Goal: Information Seeking & Learning: Learn about a topic

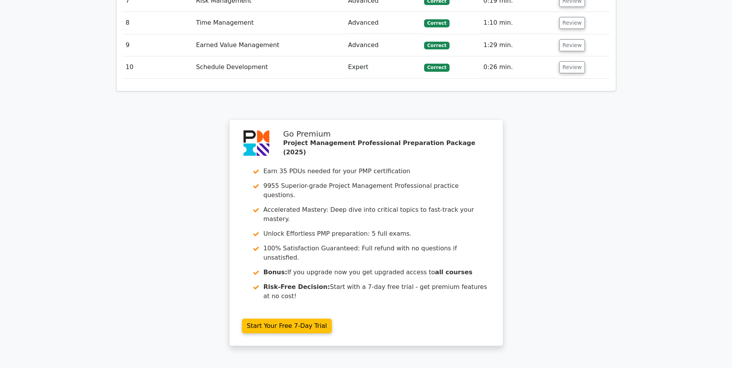
scroll to position [1675, 0]
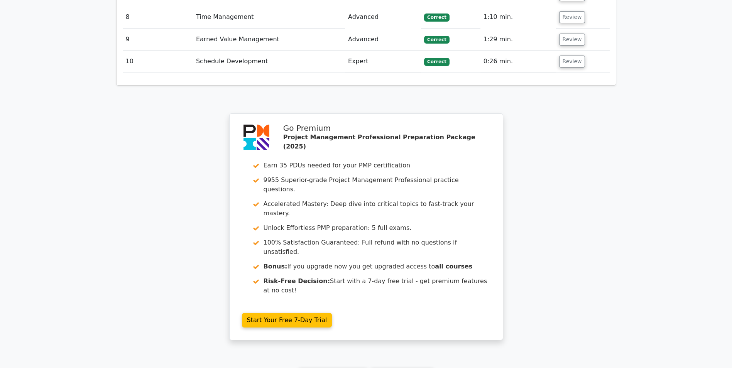
drag, startPoint x: 394, startPoint y: 252, endPoint x: 353, endPoint y: 258, distance: 40.5
click at [394, 368] on link "Go to your profile" at bounding box center [402, 375] width 64 height 15
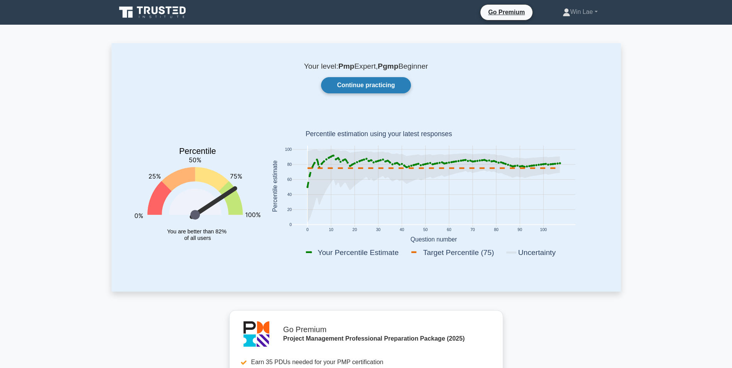
click at [349, 90] on link "Continue practicing" at bounding box center [366, 85] width 90 height 16
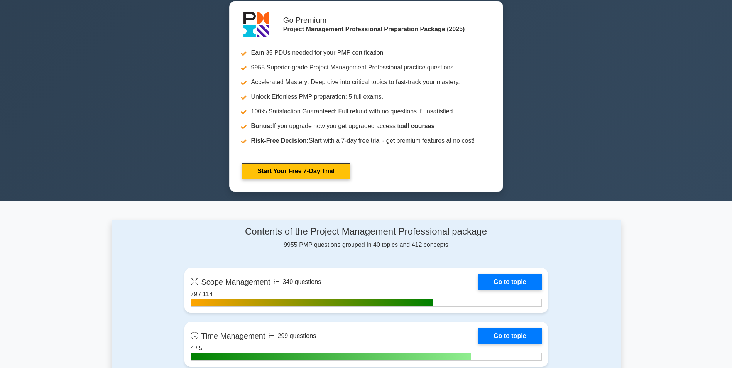
scroll to position [116, 0]
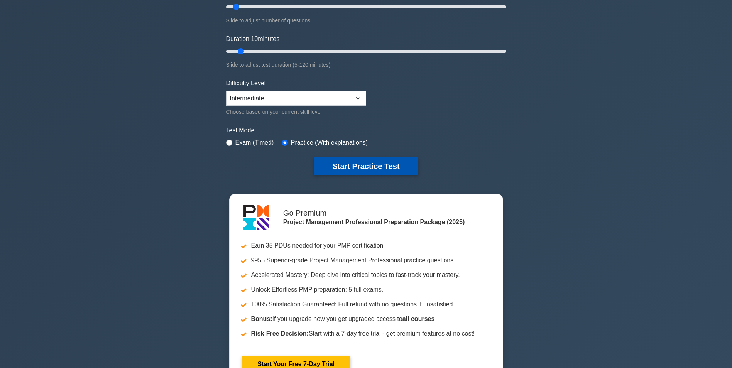
click at [353, 174] on button "Start Practice Test" at bounding box center [366, 166] width 104 height 18
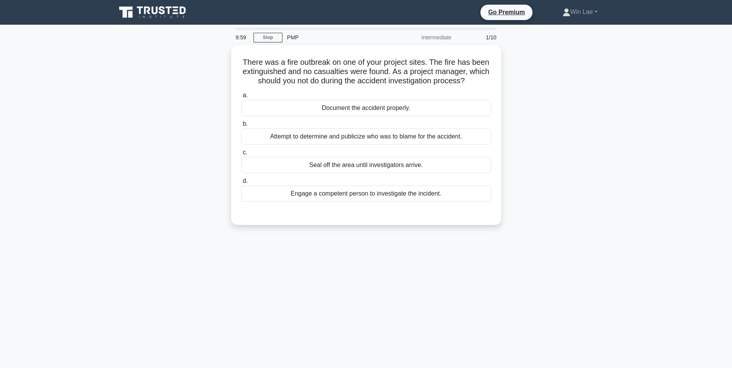
click at [98, 201] on main "9:59 Stop PMP Intermediate 1/10 There was a fire outbreak on one of your projec…" at bounding box center [366, 221] width 732 height 392
click at [394, 104] on div "Document the accident properly." at bounding box center [366, 106] width 250 height 16
click at [241, 96] on input "a. Document the accident properly." at bounding box center [241, 93] width 0 height 5
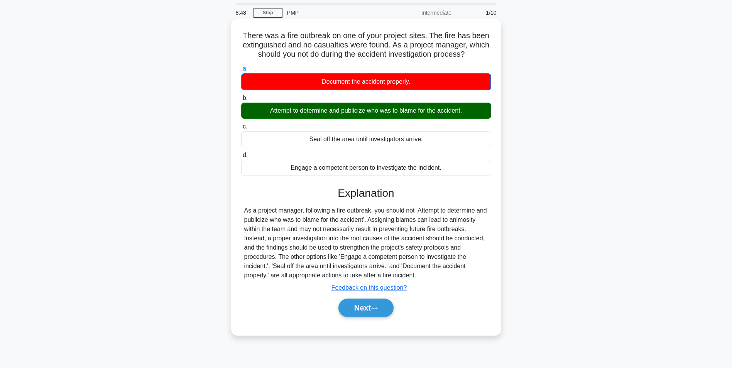
scroll to position [39, 0]
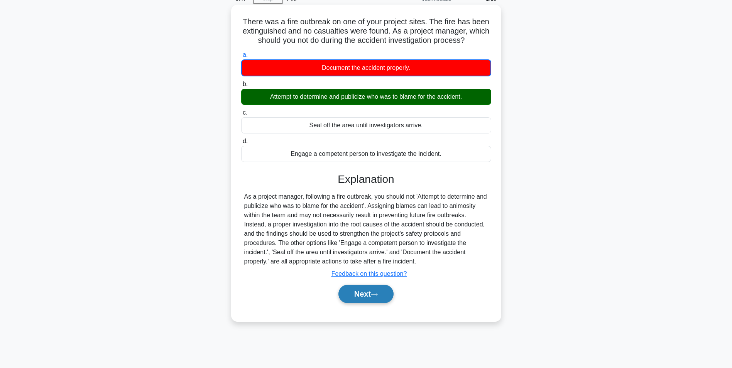
click at [378, 295] on icon at bounding box center [374, 294] width 7 height 4
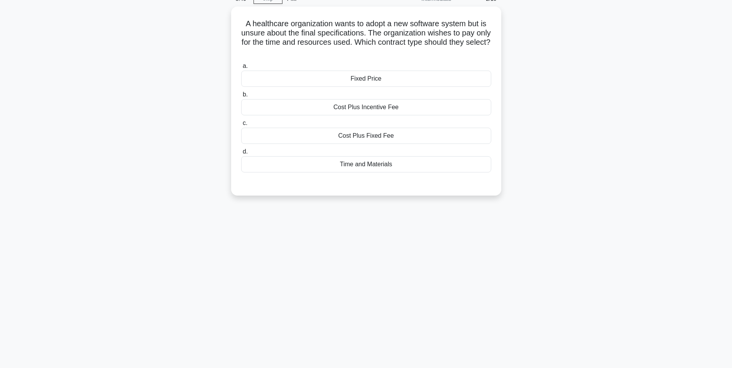
scroll to position [0, 0]
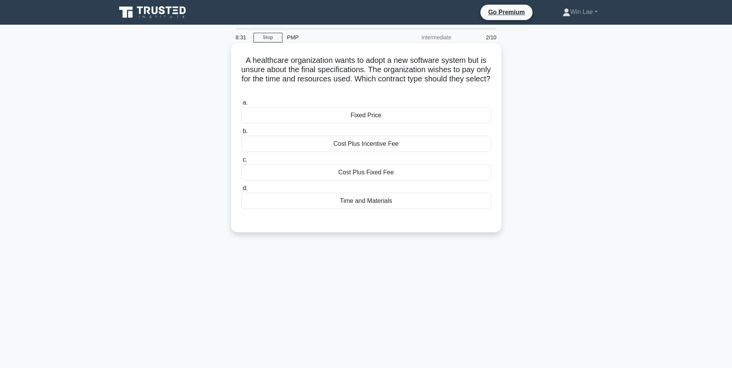
click at [361, 206] on div "Time and Materials" at bounding box center [366, 201] width 250 height 16
click at [241, 191] on input "d. Time and Materials" at bounding box center [241, 188] width 0 height 5
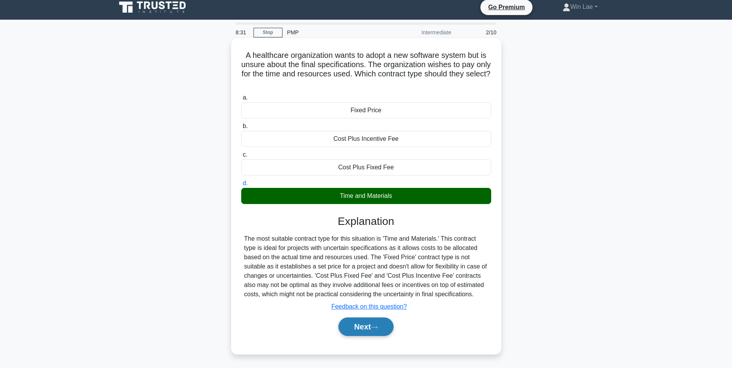
scroll to position [49, 0]
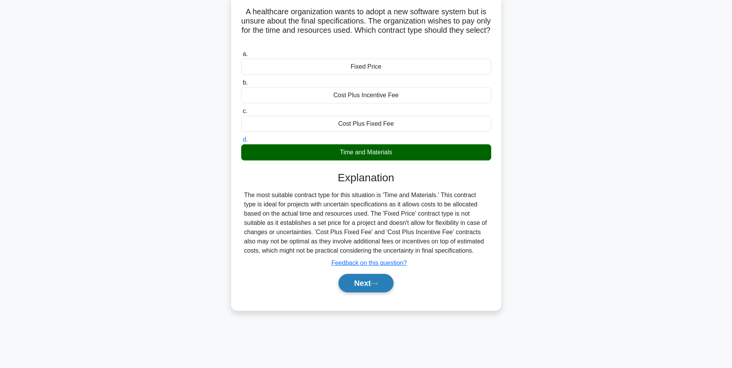
click at [347, 282] on button "Next" at bounding box center [365, 283] width 55 height 19
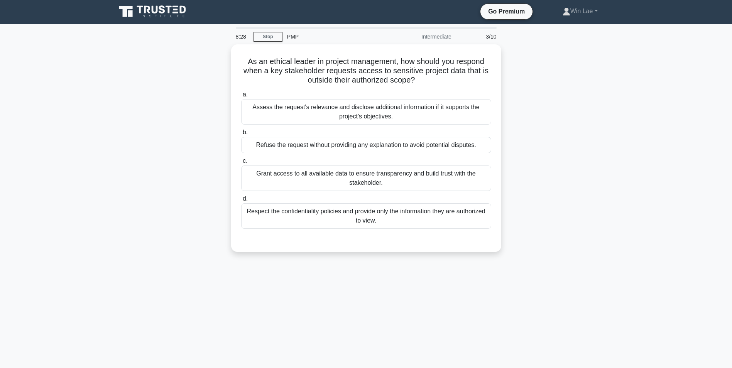
scroll to position [0, 0]
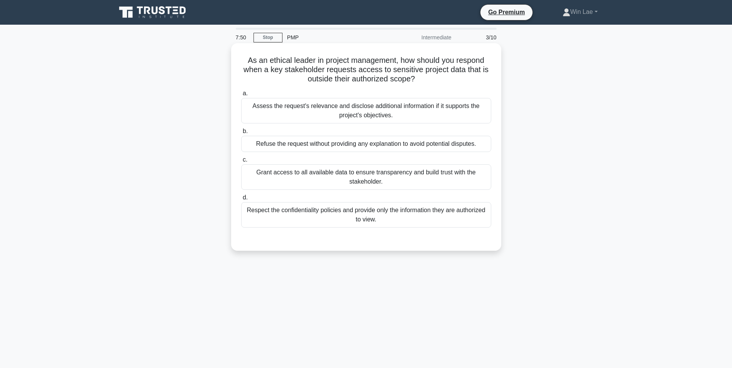
click at [381, 210] on div "Respect the confidentiality policies and provide only the information they are …" at bounding box center [366, 214] width 250 height 25
click at [241, 200] on input "d. Respect the confidentiality policies and provide only the information they a…" at bounding box center [241, 197] width 0 height 5
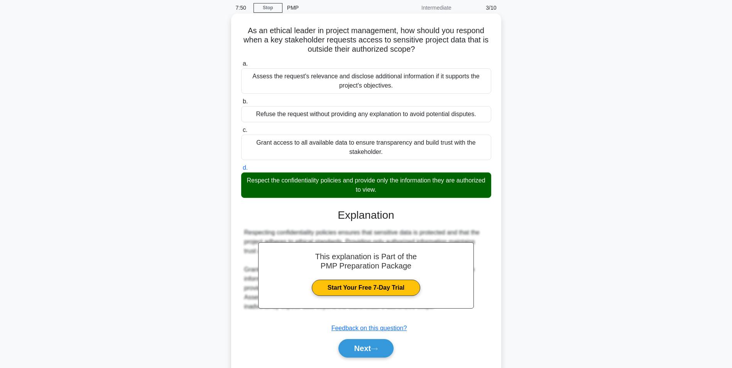
scroll to position [52, 0]
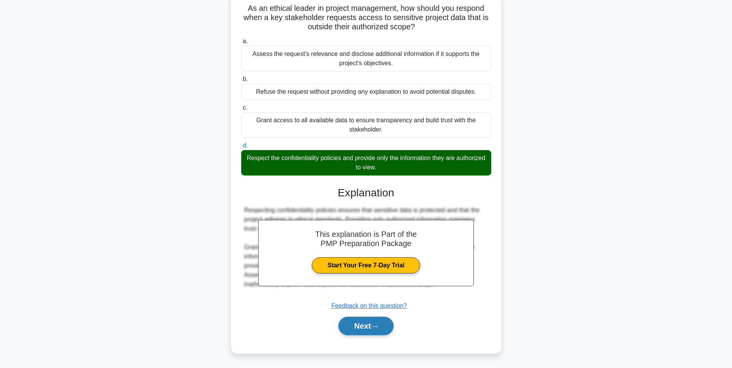
click at [376, 328] on icon at bounding box center [374, 326] width 7 height 4
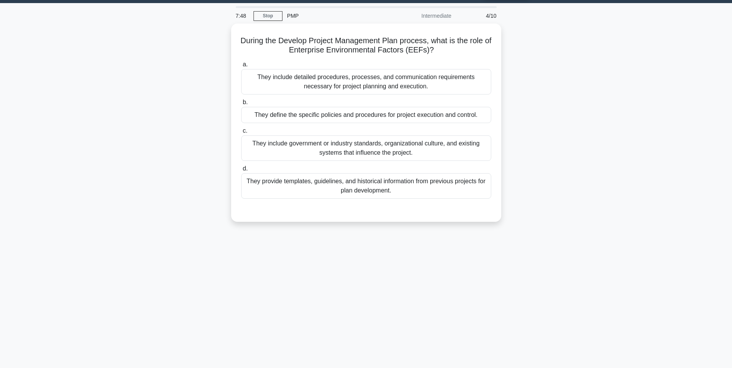
scroll to position [0, 0]
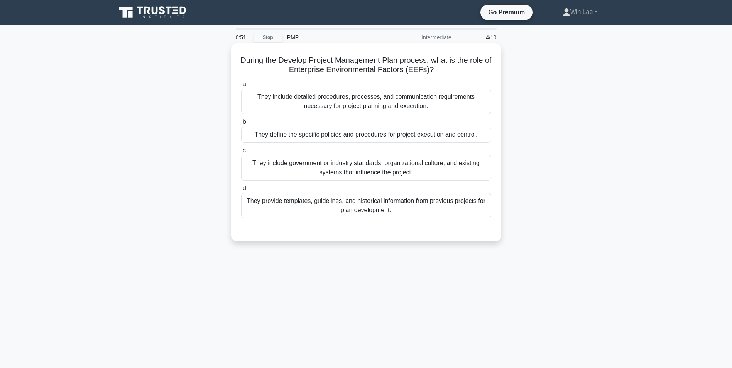
click at [359, 171] on div "They include government or industry standards, organizational culture, and exis…" at bounding box center [366, 167] width 250 height 25
click at [241, 153] on input "c. They include government or industry standards, organizational culture, and e…" at bounding box center [241, 150] width 0 height 5
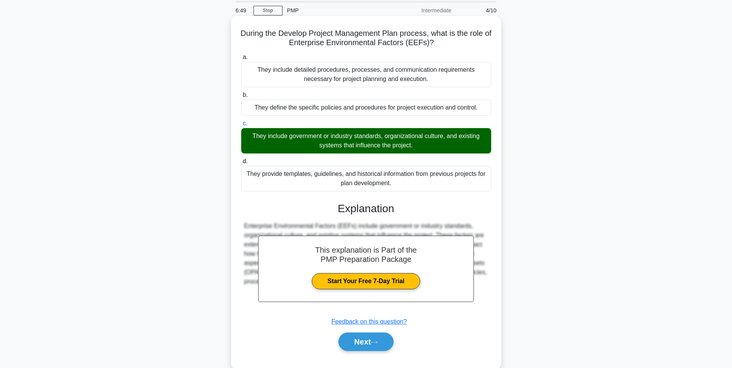
scroll to position [49, 0]
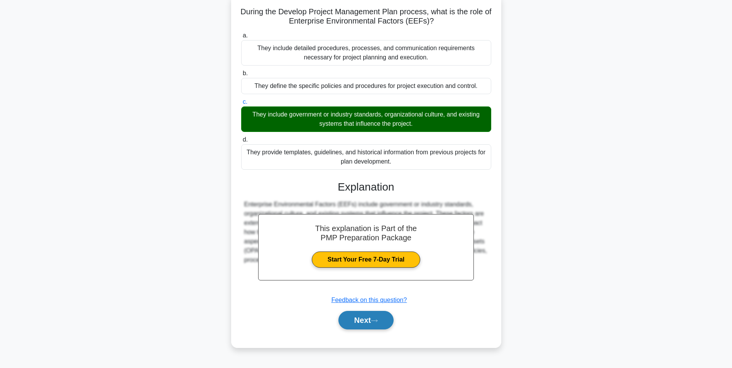
click at [377, 327] on button "Next" at bounding box center [365, 320] width 55 height 19
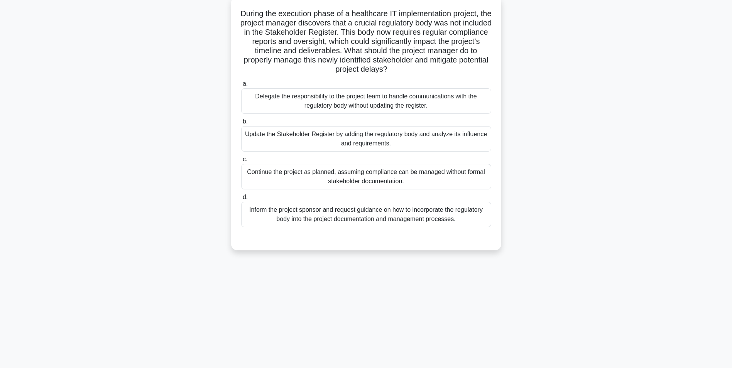
scroll to position [0, 0]
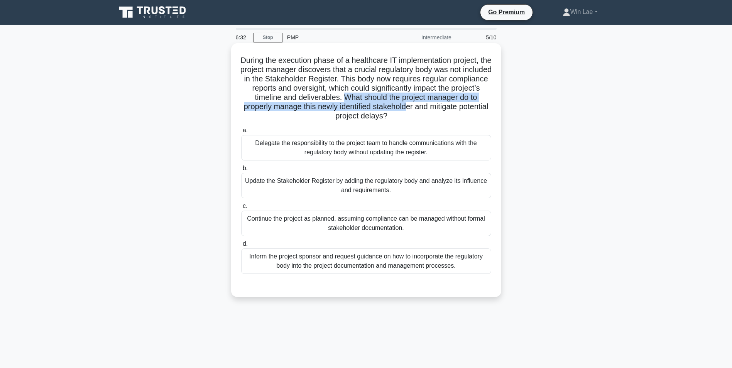
drag, startPoint x: 368, startPoint y: 96, endPoint x: 434, endPoint y: 105, distance: 66.9
click at [434, 105] on h5 "During the execution phase of a healthcare IT implementation project, the proje…" at bounding box center [366, 89] width 252 height 66
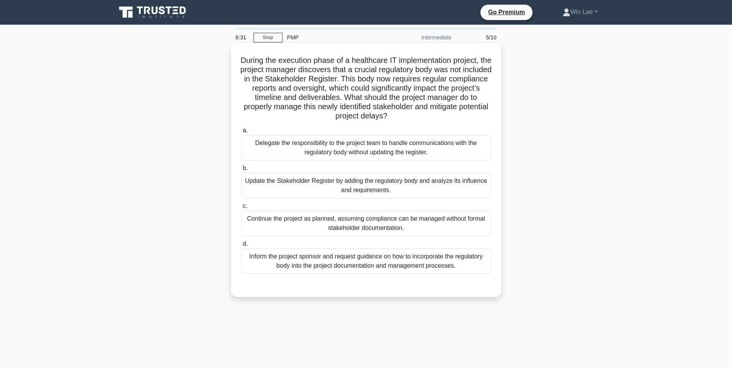
drag, startPoint x: 434, startPoint y: 105, endPoint x: 422, endPoint y: 113, distance: 15.1
click at [422, 113] on h5 "During the execution phase of a healthcare IT implementation project, the proje…" at bounding box center [366, 89] width 252 height 66
click at [344, 263] on div "Inform the project sponsor and request guidance on how to incorporate the regul…" at bounding box center [366, 260] width 250 height 25
click at [241, 247] on input "d. Inform the project sponsor and request guidance on how to incorporate the re…" at bounding box center [241, 244] width 0 height 5
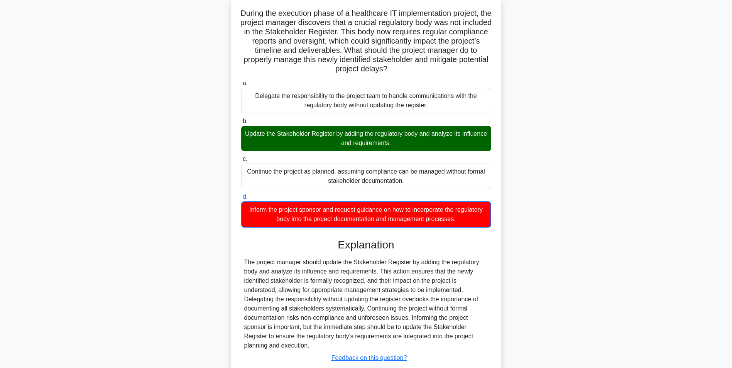
scroll to position [100, 0]
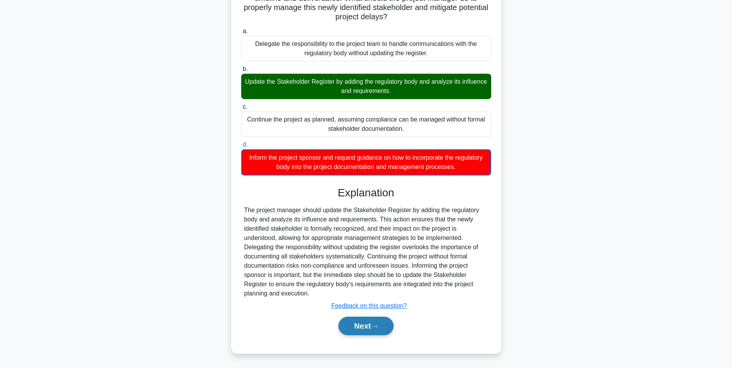
click at [365, 326] on button "Next" at bounding box center [365, 326] width 55 height 19
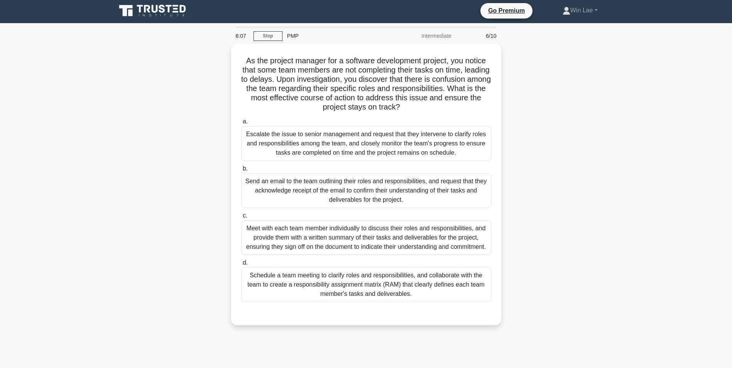
scroll to position [0, 0]
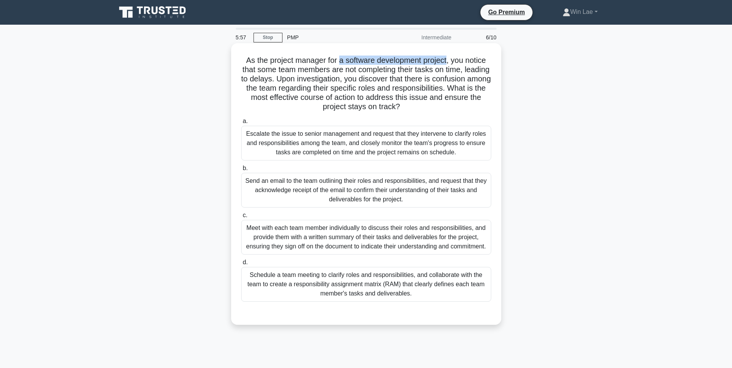
drag, startPoint x: 338, startPoint y: 59, endPoint x: 449, endPoint y: 59, distance: 111.5
click at [449, 59] on h5 "As the project manager for a software development project, you notice that some…" at bounding box center [366, 84] width 252 height 56
click at [338, 86] on h5 "As the project manager for a software development project, you notice that some…" at bounding box center [366, 84] width 252 height 56
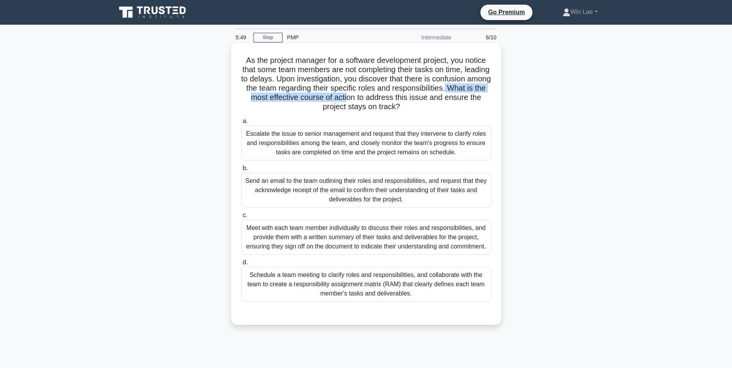
drag, startPoint x: 299, startPoint y: 98, endPoint x: 442, endPoint y: 100, distance: 143.5
click at [442, 100] on h5 "As the project manager for a software development project, you notice that some…" at bounding box center [366, 84] width 252 height 56
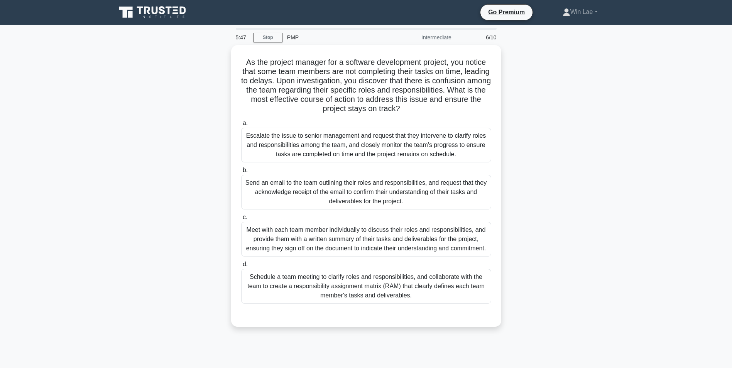
click at [77, 173] on main "5:47 Stop PMP Intermediate 6/10 As the project manager for a software developme…" at bounding box center [366, 221] width 732 height 392
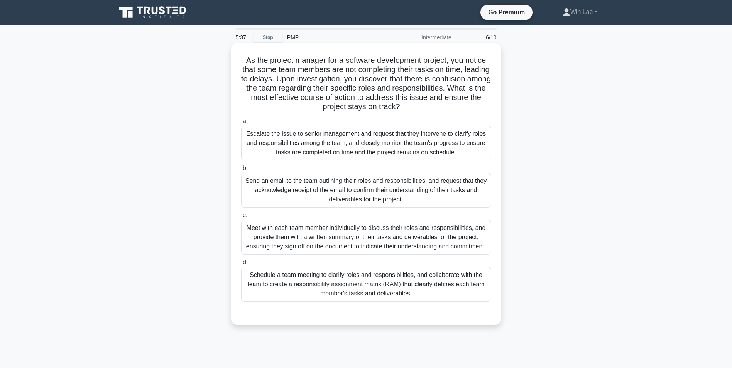
click at [421, 299] on div "Schedule a team meeting to clarify roles and responsibilities, and collaborate …" at bounding box center [366, 284] width 250 height 35
click at [241, 265] on input "d. Schedule a team meeting to clarify roles and responsibilities, and collabora…" at bounding box center [241, 262] width 0 height 5
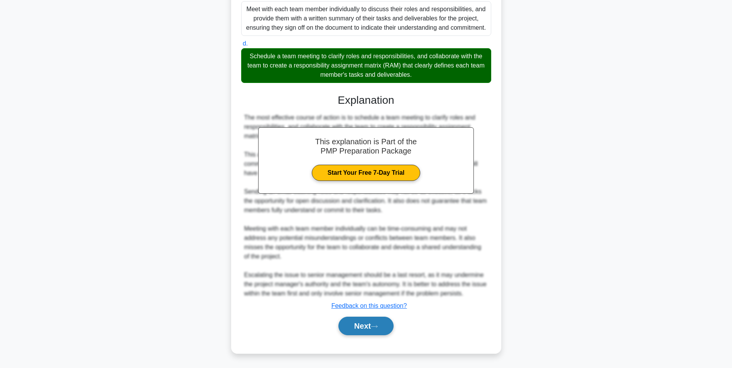
click at [374, 323] on button "Next" at bounding box center [365, 326] width 55 height 19
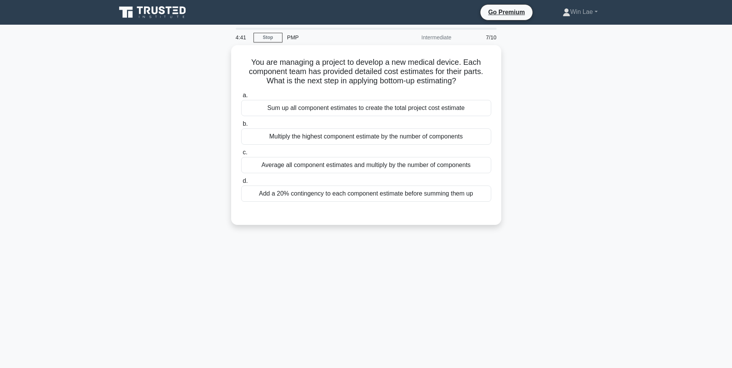
click at [181, 264] on div "4:41 Stop PMP Intermediate 7/10 You are managing a project to develop a new med…" at bounding box center [366, 221] width 509 height 386
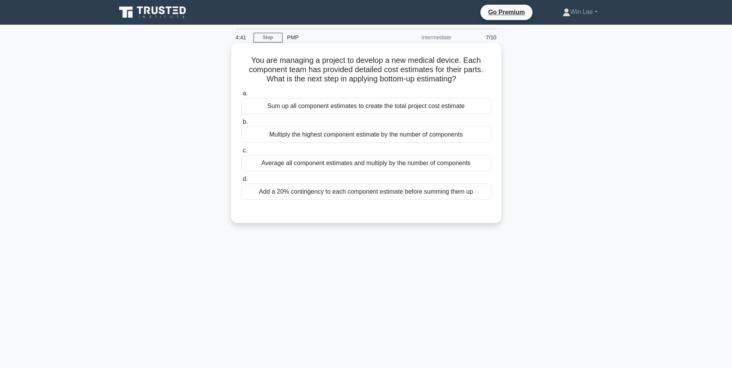
click at [312, 189] on div "Add a 20% contingency to each component estimate before summing them up" at bounding box center [366, 192] width 250 height 16
click at [241, 182] on input "d. Add a 20% contingency to each component estimate before summing them up" at bounding box center [241, 179] width 0 height 5
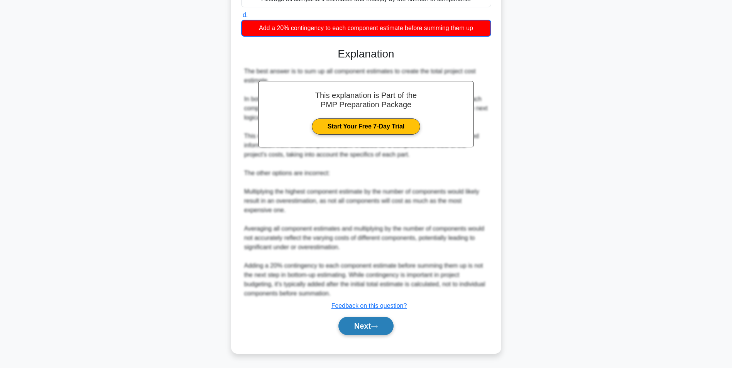
click at [375, 334] on button "Next" at bounding box center [365, 326] width 55 height 19
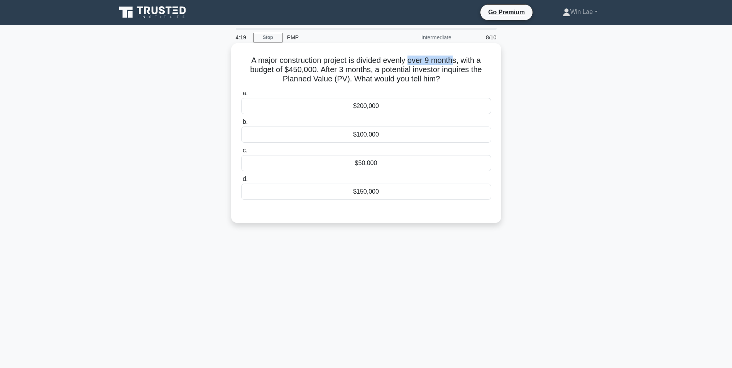
drag, startPoint x: 411, startPoint y: 62, endPoint x: 456, endPoint y: 61, distance: 45.9
click at [456, 61] on h5 "A major construction project is divided evenly over 9 months, with a budget of …" at bounding box center [366, 70] width 252 height 29
click at [365, 193] on div "$150,000" at bounding box center [366, 192] width 250 height 16
click at [241, 182] on input "d. $150,000" at bounding box center [241, 179] width 0 height 5
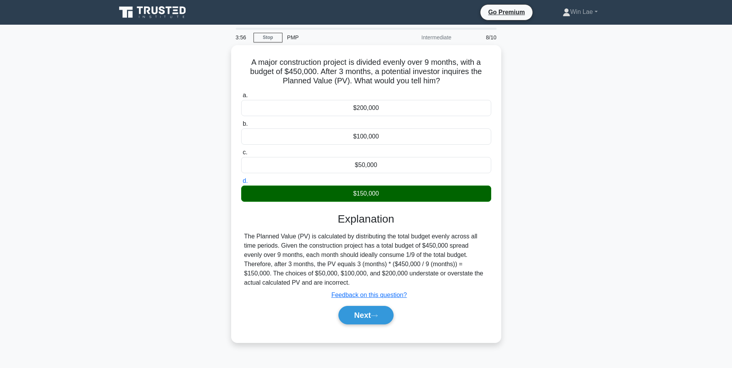
scroll to position [49, 0]
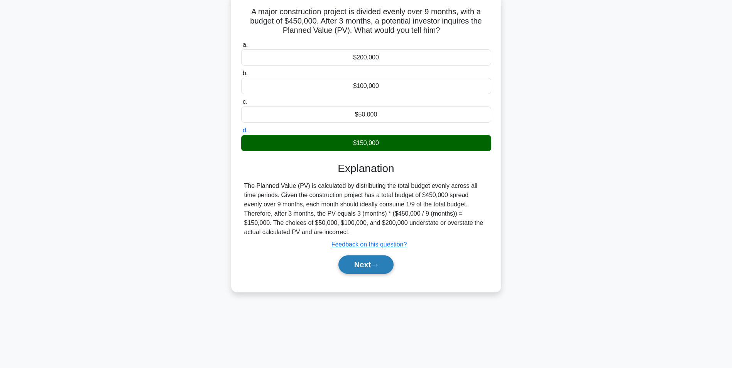
click at [367, 268] on button "Next" at bounding box center [365, 264] width 55 height 19
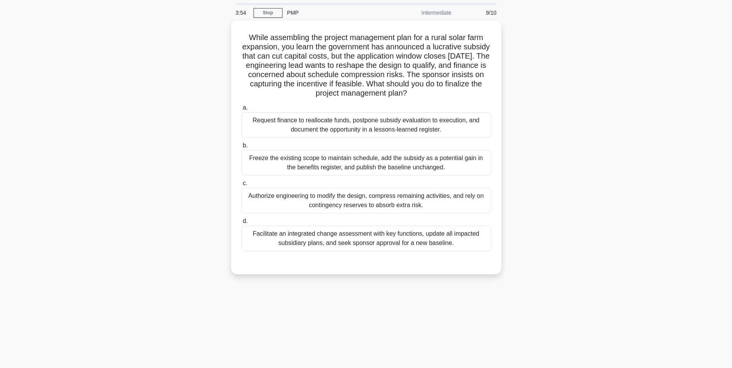
scroll to position [0, 0]
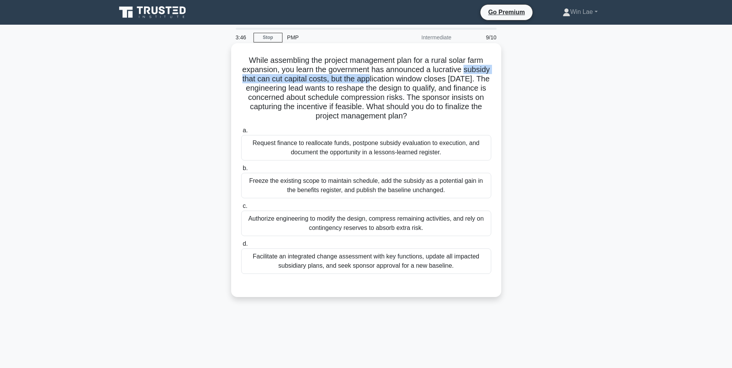
drag, startPoint x: 243, startPoint y: 79, endPoint x: 401, endPoint y: 78, distance: 157.4
click at [401, 78] on h5 "While assembling the project management plan for a rural solar farm expansion, …" at bounding box center [366, 89] width 252 height 66
drag, startPoint x: 401, startPoint y: 78, endPoint x: 364, endPoint y: 101, distance: 43.4
click at [364, 101] on h5 "While assembling the project management plan for a rural solar farm expansion, …" at bounding box center [366, 89] width 252 height 66
drag, startPoint x: 376, startPoint y: 78, endPoint x: 466, endPoint y: 80, distance: 89.5
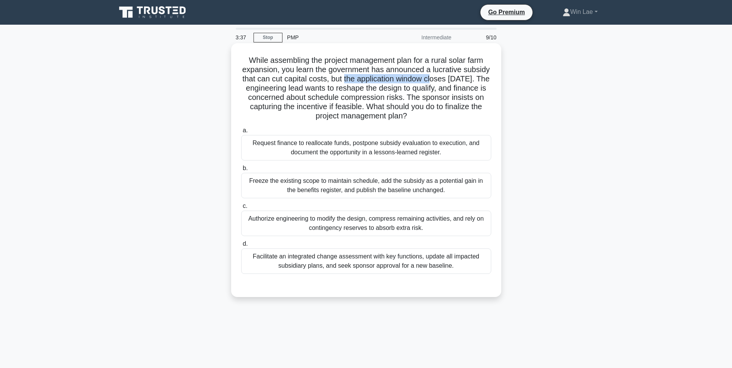
click at [466, 80] on h5 "While assembling the project management plan for a rural solar farm expansion, …" at bounding box center [366, 89] width 252 height 66
click at [308, 90] on h5 "While assembling the project management plan for a rural solar farm expansion, …" at bounding box center [366, 89] width 252 height 66
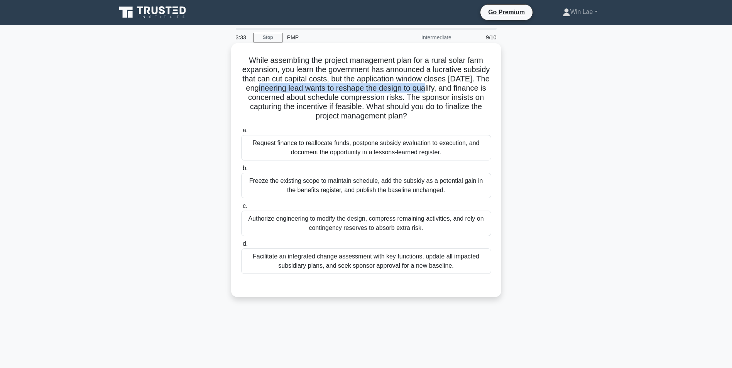
drag, startPoint x: 296, startPoint y: 89, endPoint x: 466, endPoint y: 90, distance: 170.2
click at [466, 90] on h5 "While assembling the project management plan for a rural solar farm expansion, …" at bounding box center [366, 89] width 252 height 66
click at [329, 102] on h5 "While assembling the project management plan for a rural solar farm expansion, …" at bounding box center [366, 89] width 252 height 66
click at [393, 264] on div "Facilitate an integrated change assessment with key functions, update all impac…" at bounding box center [366, 260] width 250 height 25
click at [241, 247] on input "d. Facilitate an integrated change assessment with key functions, update all im…" at bounding box center [241, 244] width 0 height 5
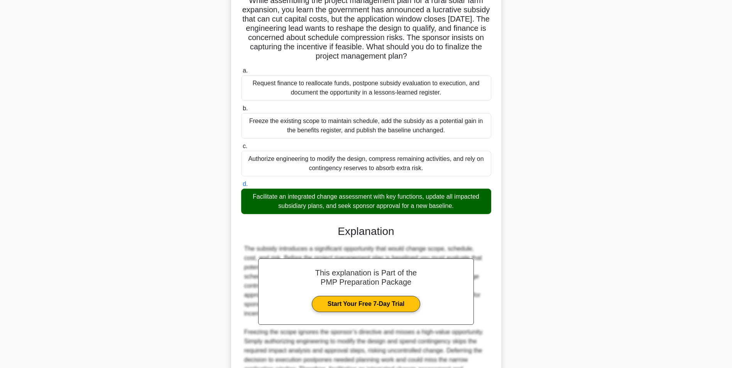
scroll to position [116, 0]
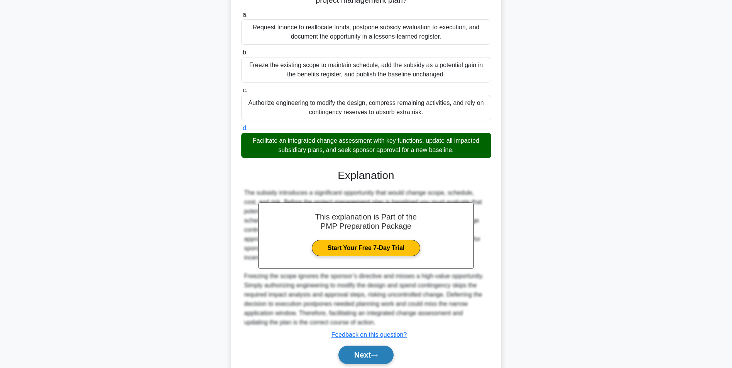
click at [370, 351] on button "Next" at bounding box center [365, 355] width 55 height 19
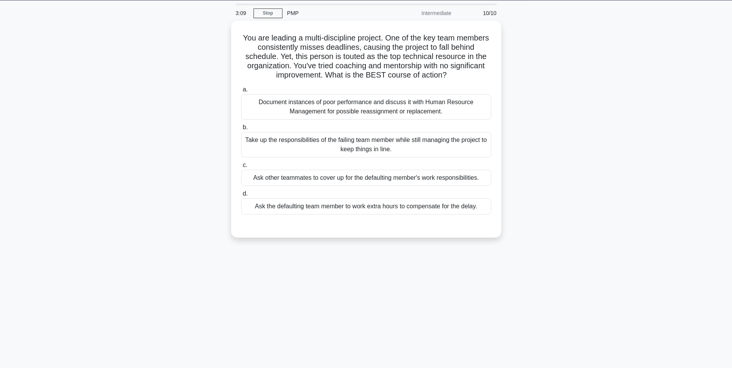
scroll to position [0, 0]
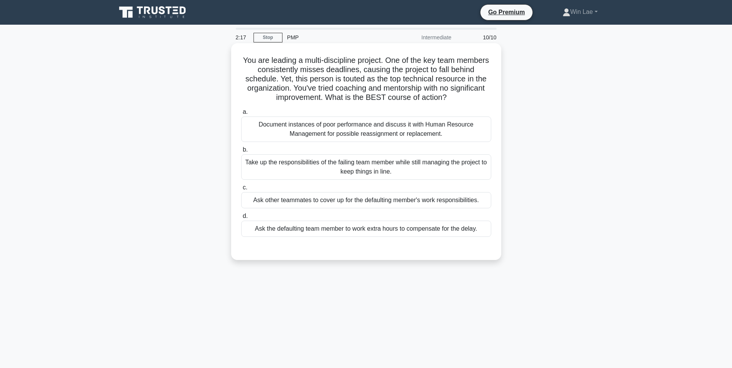
click at [364, 169] on div "Take up the responsibilities of the failing team member while still managing th…" at bounding box center [366, 166] width 250 height 25
click at [241, 152] on input "b. Take up the responsibilities of the failing team member while still managing…" at bounding box center [241, 149] width 0 height 5
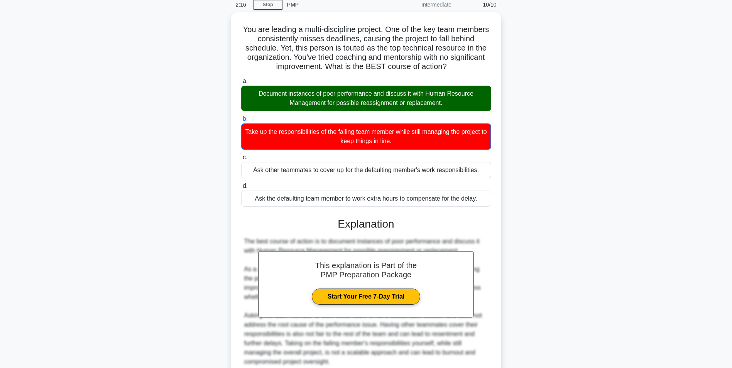
scroll to position [77, 0]
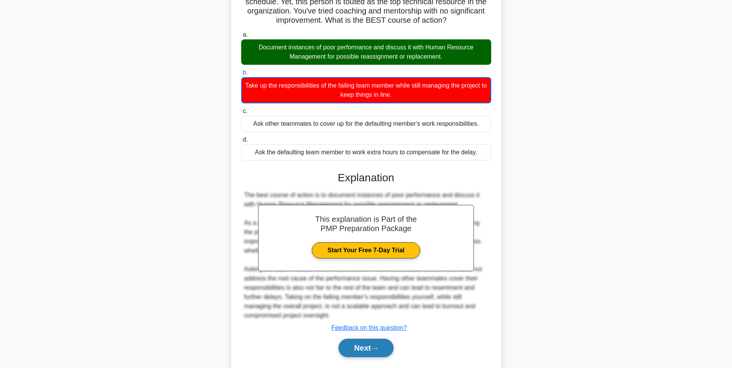
click at [373, 346] on button "Next" at bounding box center [365, 348] width 55 height 19
